Goal: Answer question/provide support: Answer question/provide support

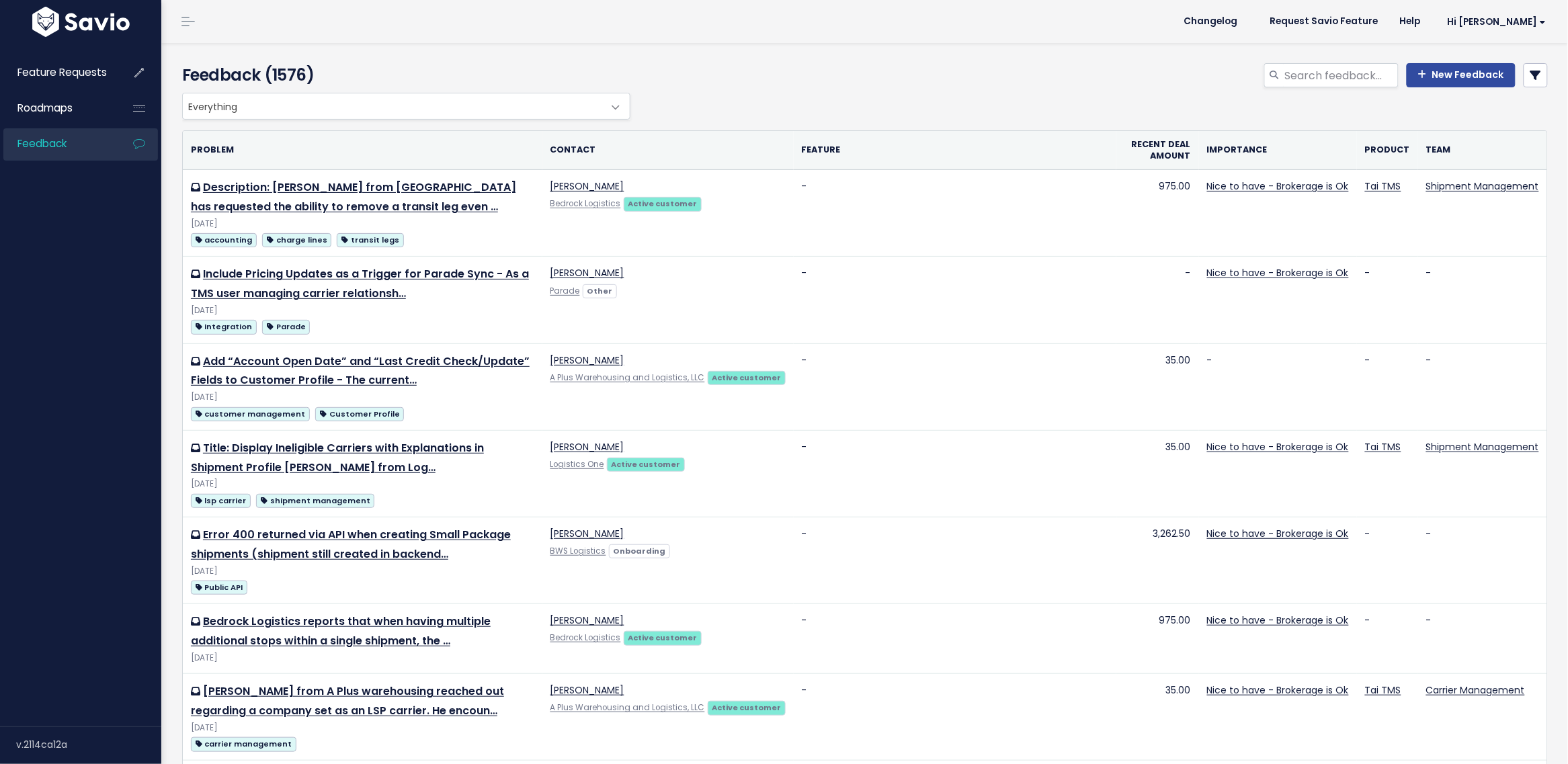
click at [355, 91] on div "Feedback (1576)" at bounding box center [404, 78] width 463 height 29
click at [1329, 80] on input "search" at bounding box center [1340, 76] width 115 height 25
type input "d"
type input "sales rep system tag"
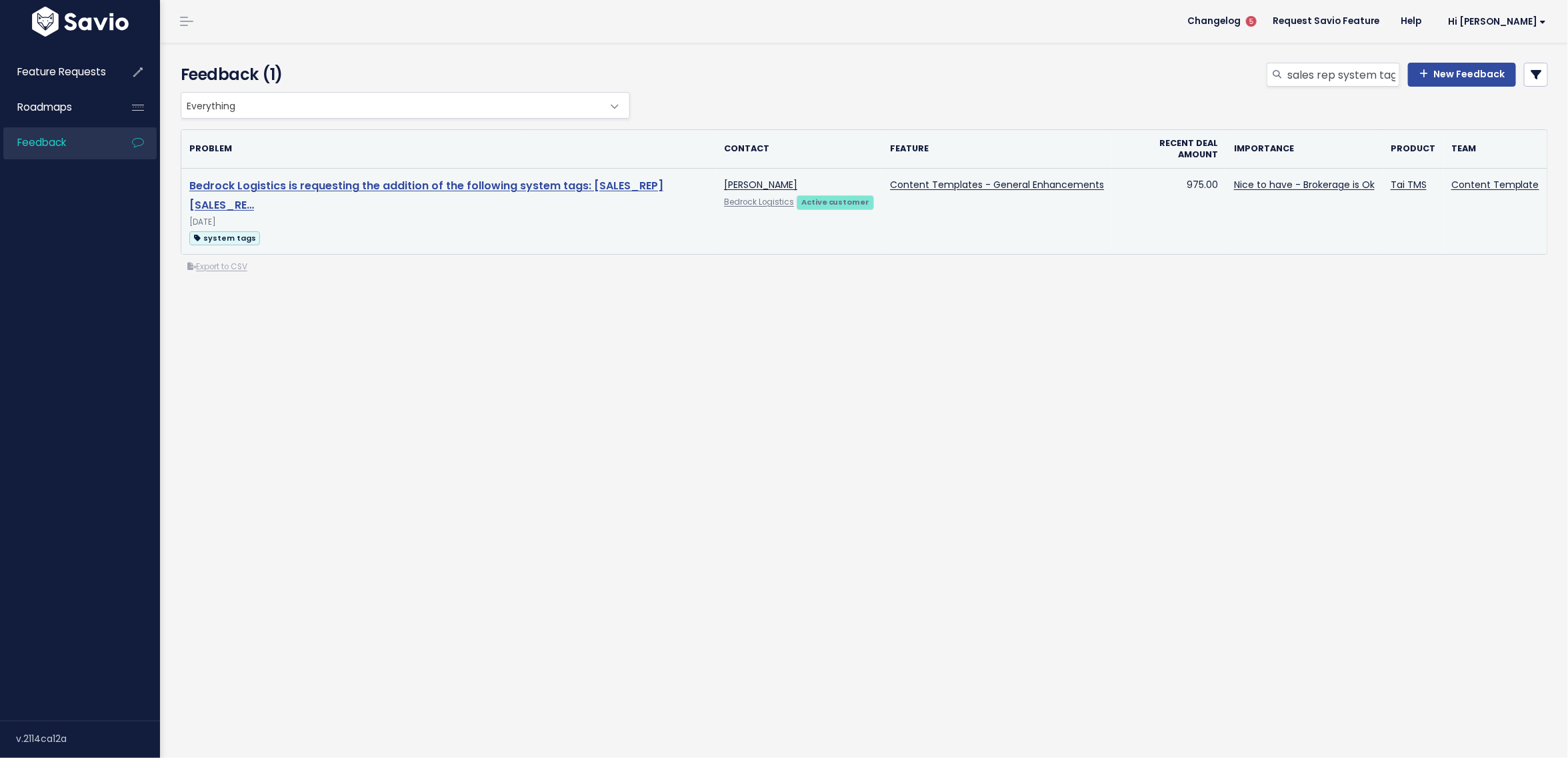
click at [334, 191] on link "Bedrock Logistics is requesting the addition of the following system tags: [SAL…" at bounding box center [426, 195] width 474 height 35
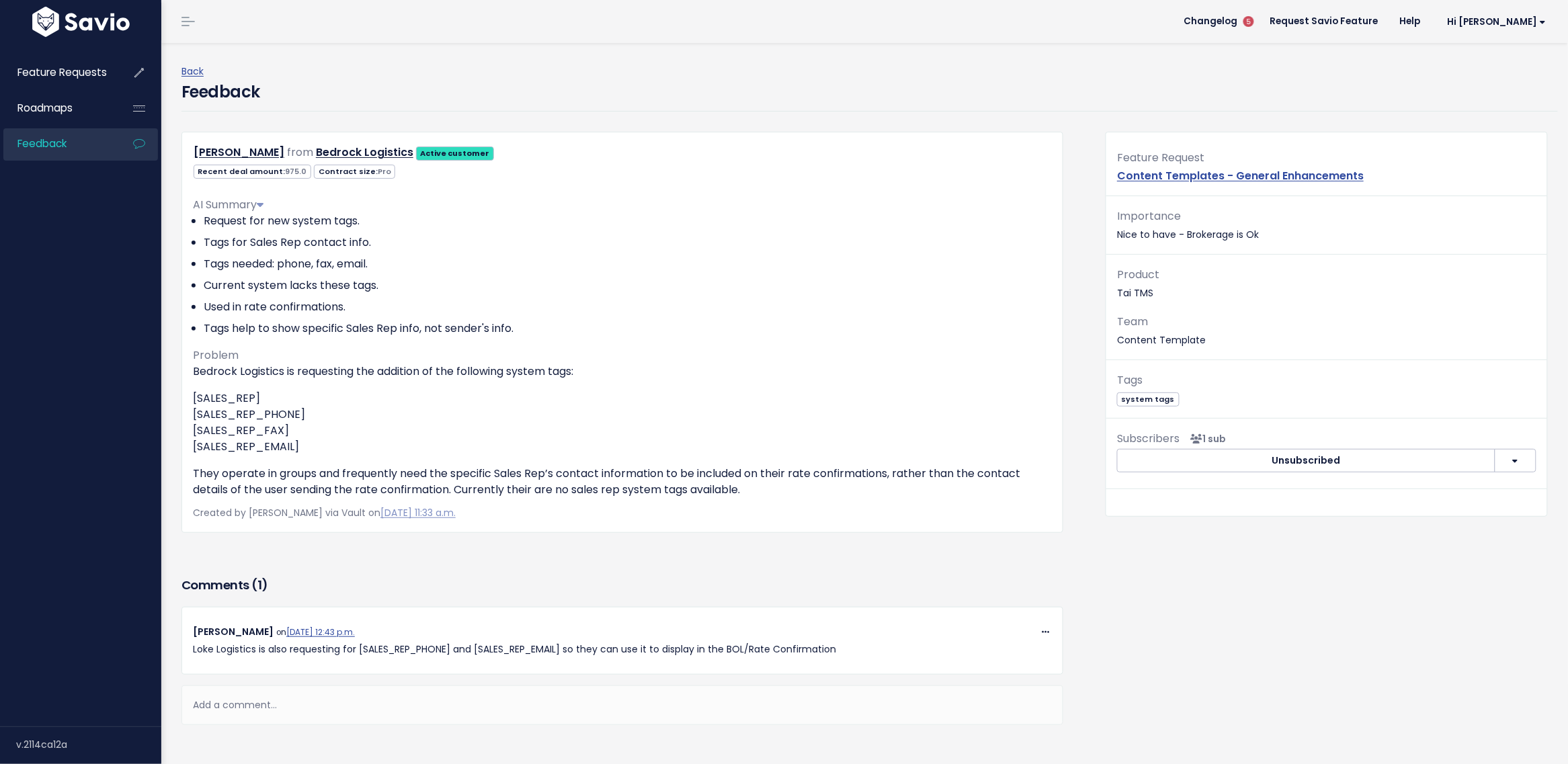
scroll to position [84, 0]
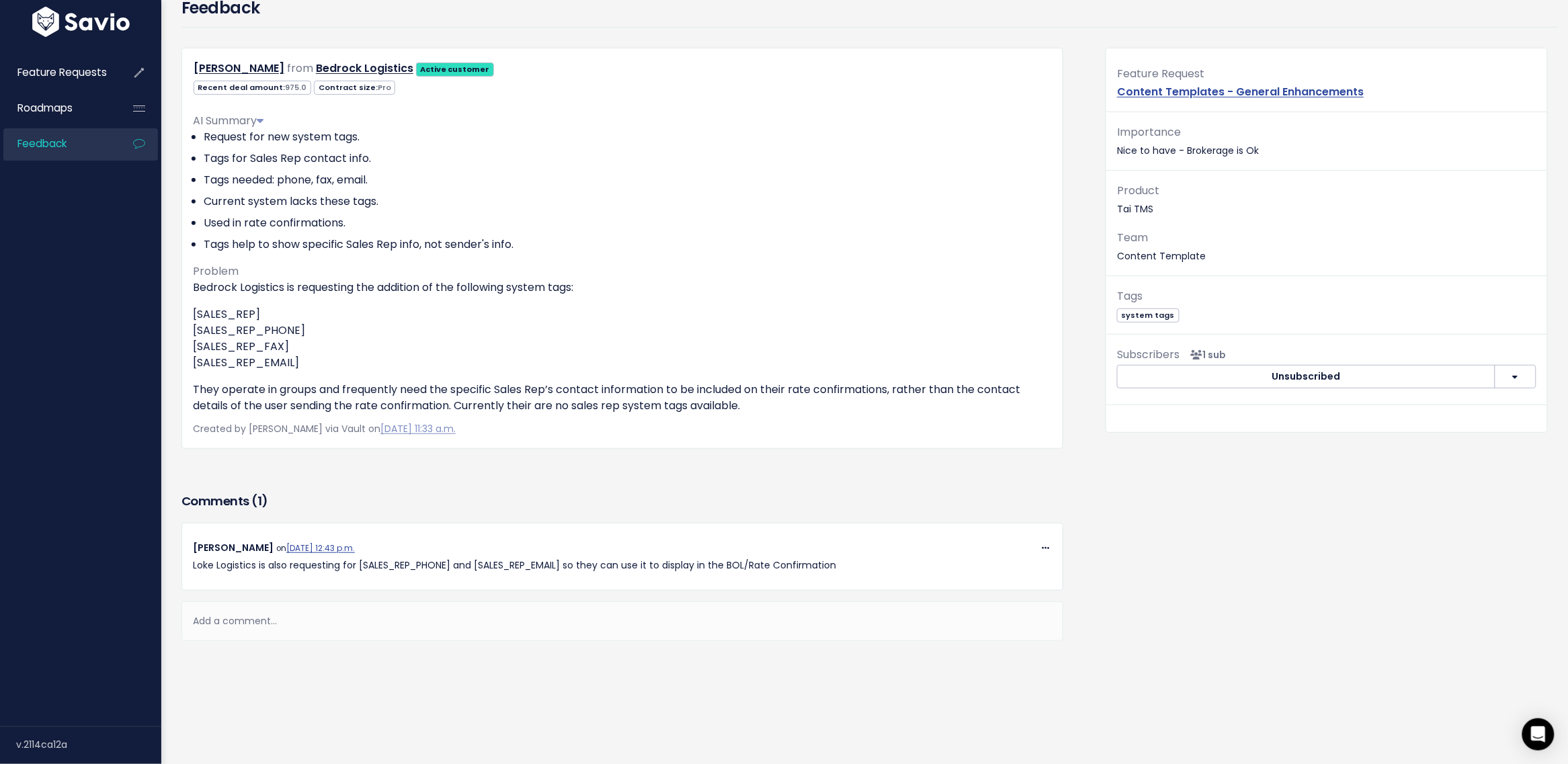
click at [306, 625] on div "Add a comment..." at bounding box center [622, 622] width 882 height 40
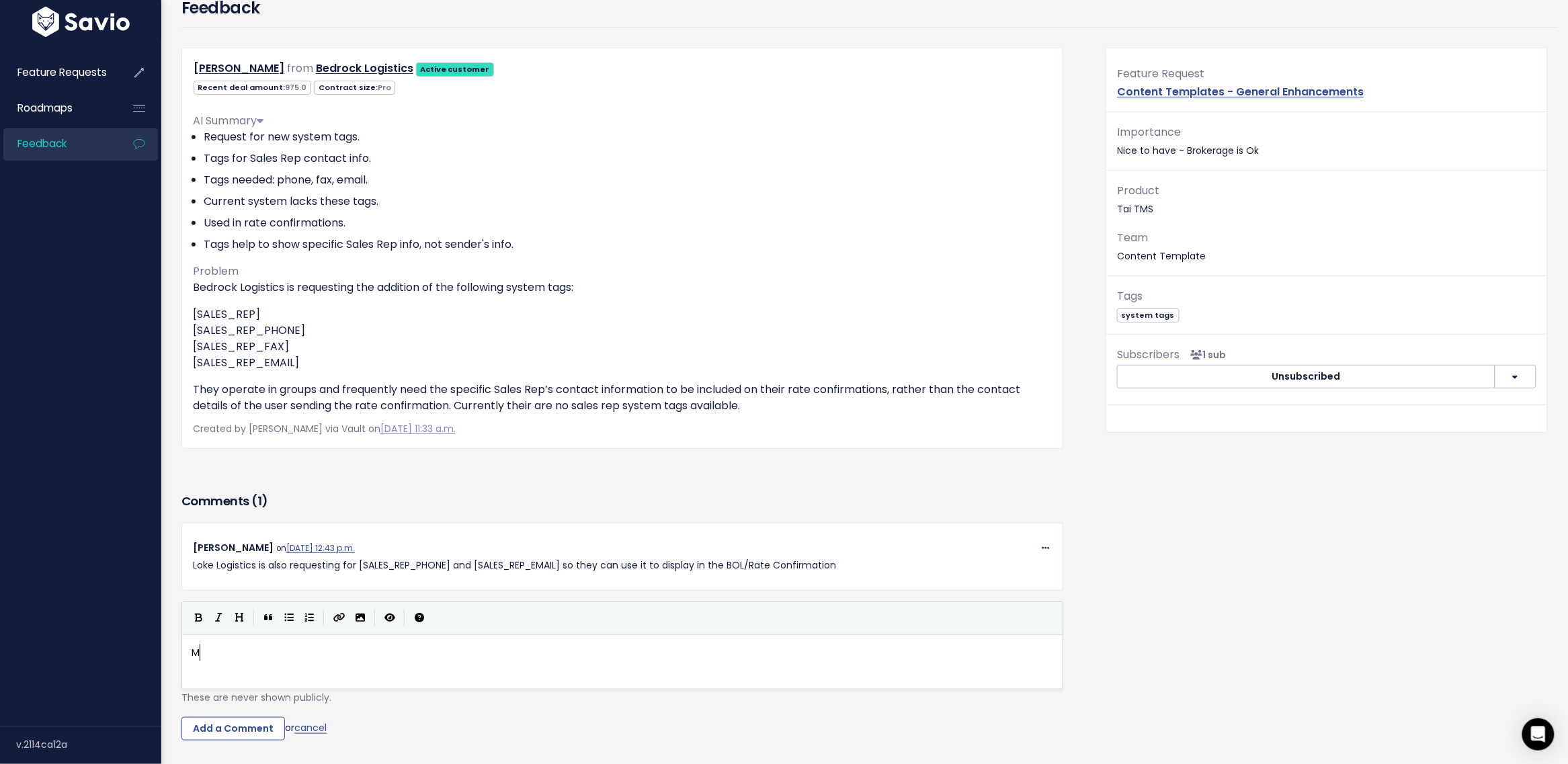
scroll to position [1, 0]
type textarea "Mark"
type textarea "HTL FR"
type textarea "regi"
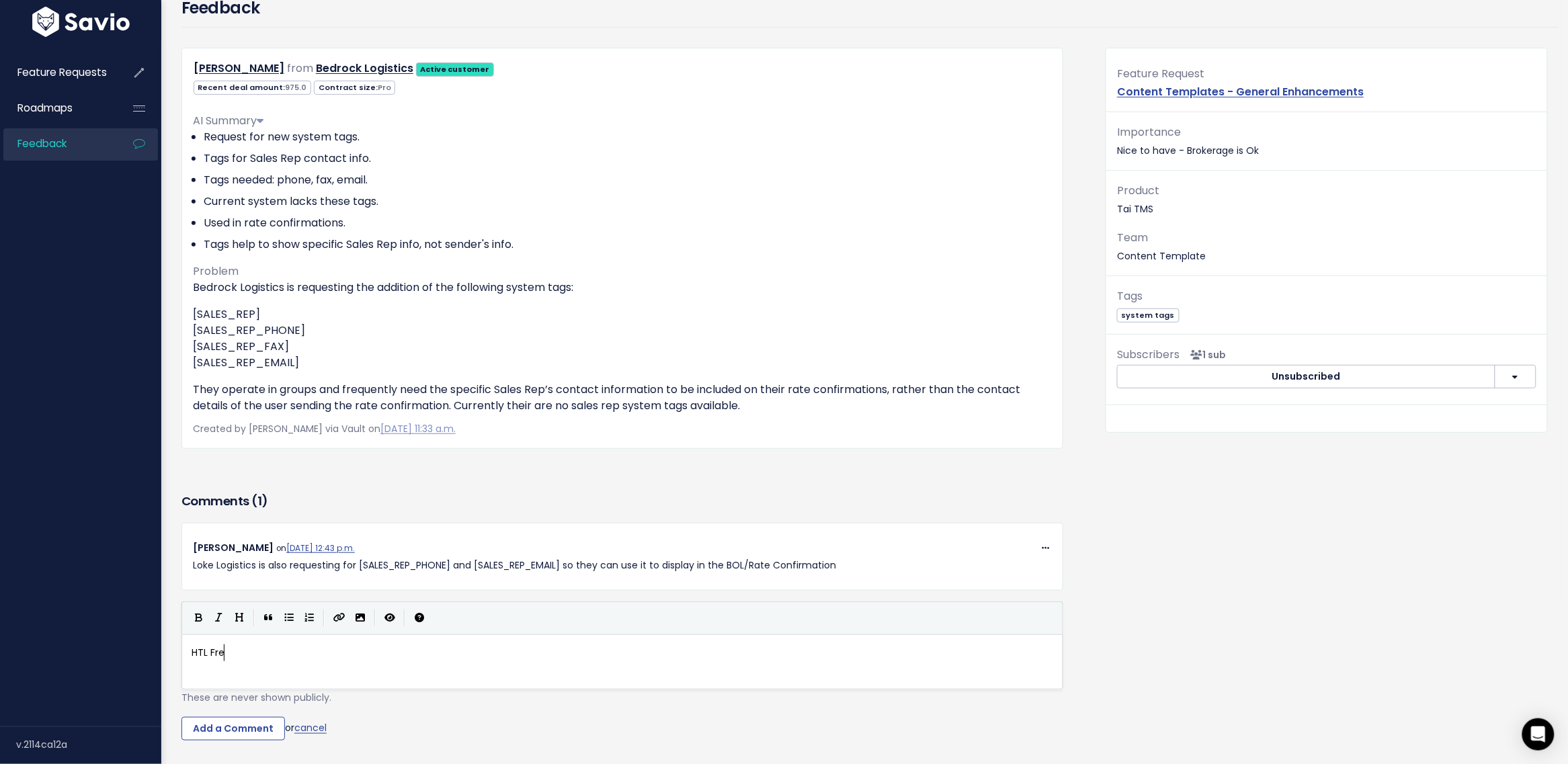
scroll to position [5, 17]
type textarea "ight is re"
type textarea "also requesting Sales Rep"
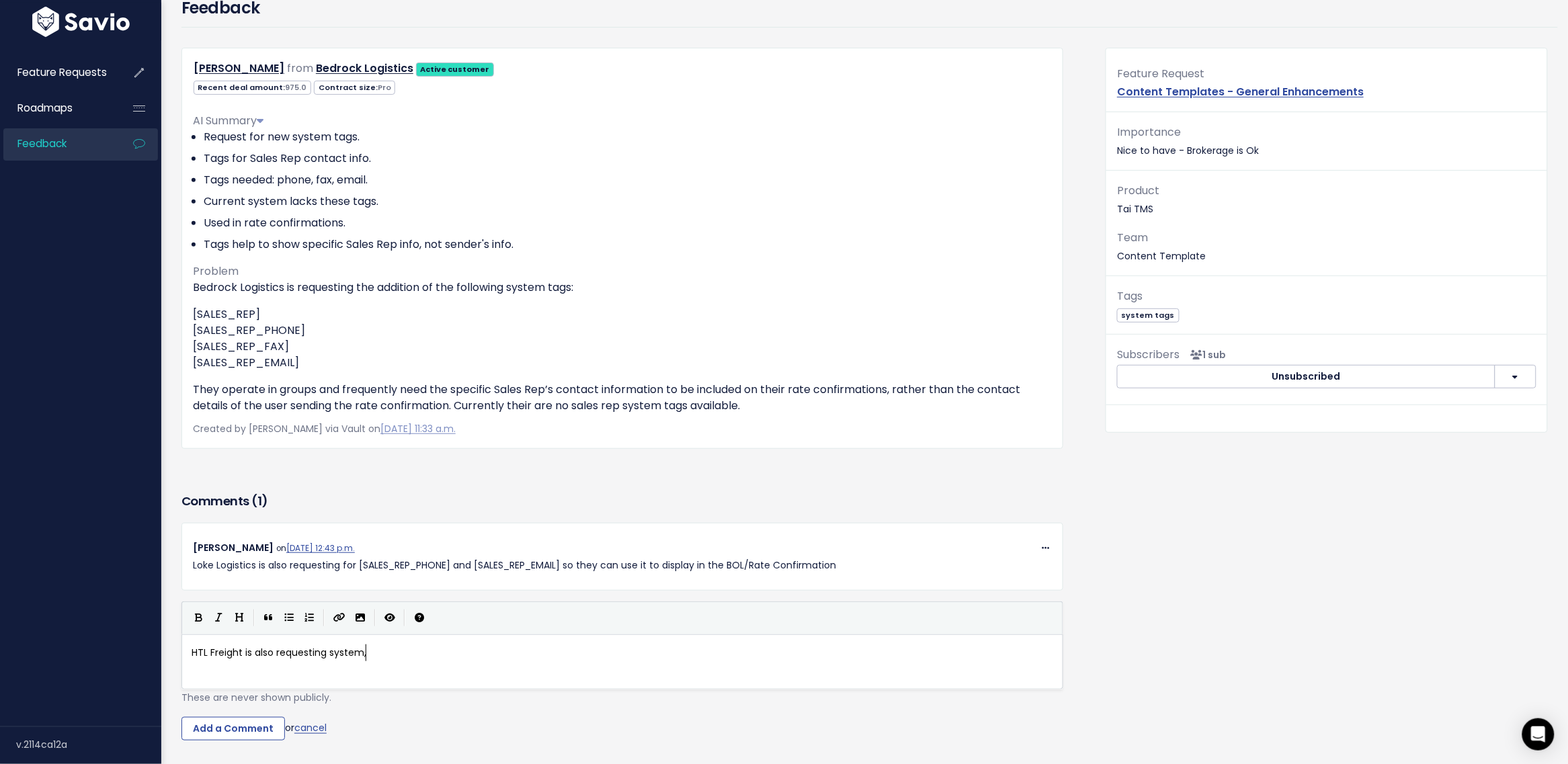
type textarea "system, t"
type textarea "tags top"
click at [323, 676] on div "xxxxxxxxxx HTL Freight is also requesting system tags to pull sales rep informa…" at bounding box center [639, 679] width 901 height 74
type textarea "pull sales rep information."
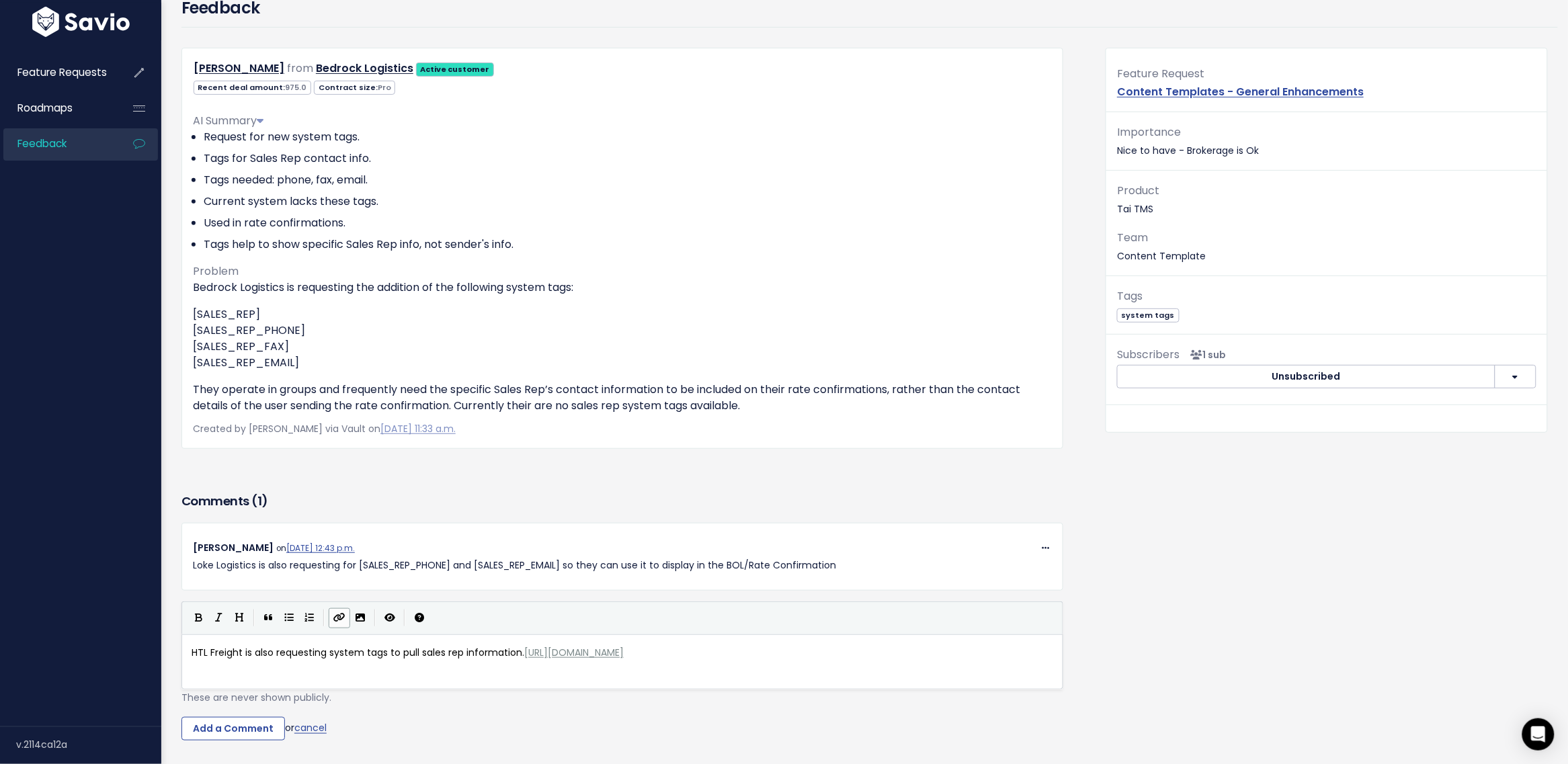
click at [465, 715] on form "HTL Freight is also requesting system tags to pull sales rep information. https…" at bounding box center [622, 671] width 882 height 139
click at [240, 728] on input "Add a Comment" at bounding box center [232, 729] width 103 height 25
